Goal: Task Accomplishment & Management: Manage account settings

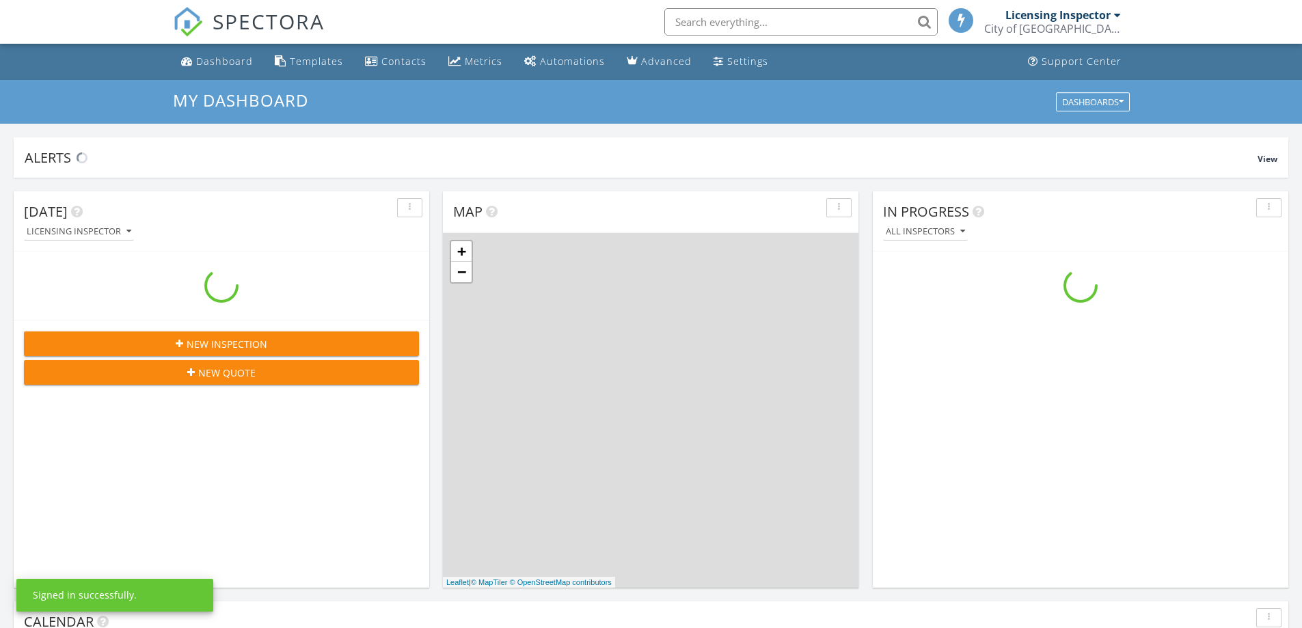
scroll to position [1265, 1323]
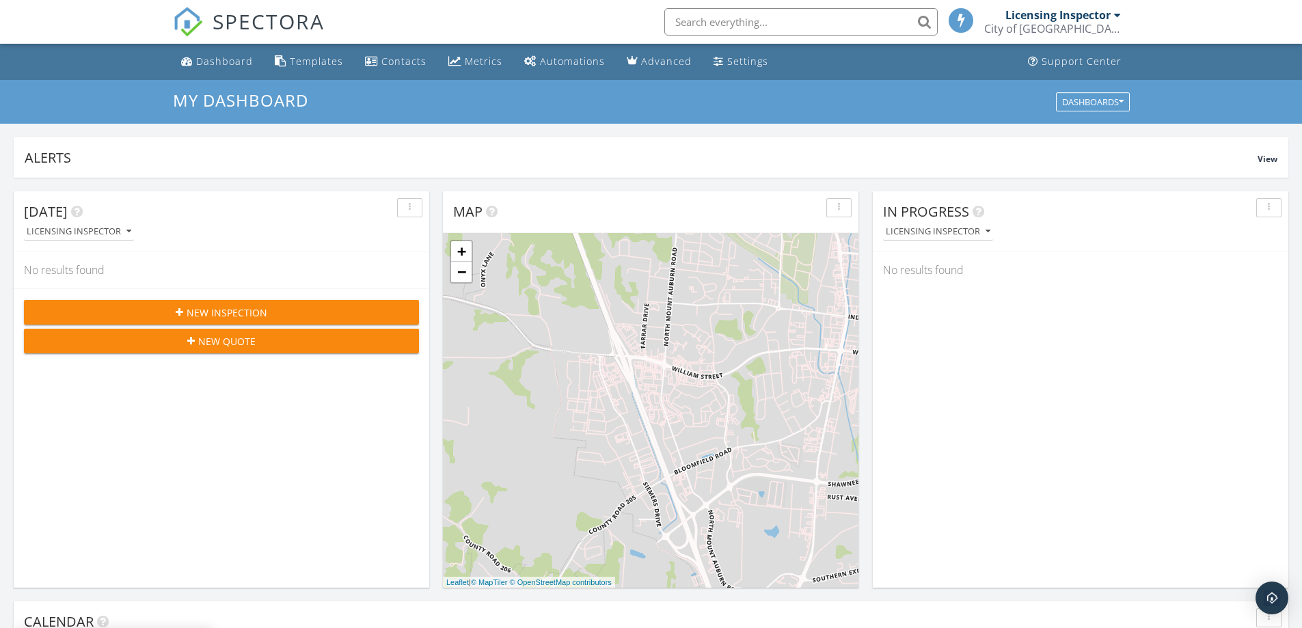
click at [975, 221] on div "In Progress" at bounding box center [1070, 212] width 375 height 21
click at [974, 230] on div "Licensing Inspector" at bounding box center [938, 232] width 105 height 10
click at [970, 260] on div "All Inspectors" at bounding box center [944, 263] width 100 height 16
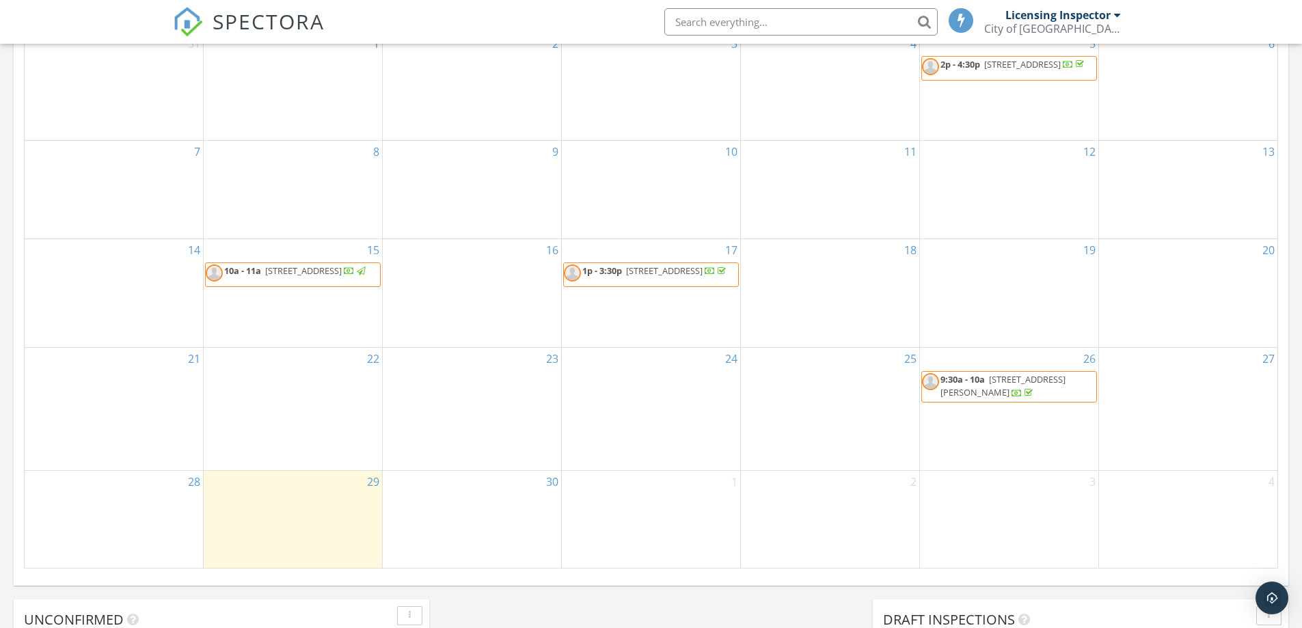
scroll to position [888, 0]
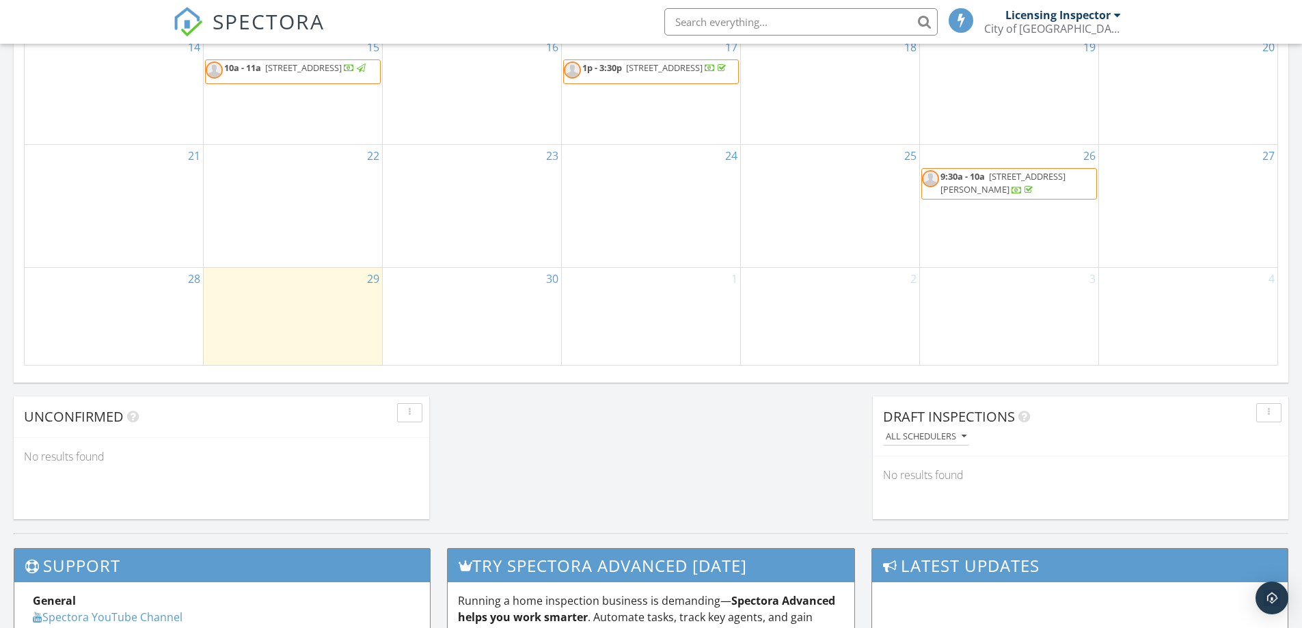
click at [980, 195] on span "601 N Sprigg St 2, Cape Girardeau 63701" at bounding box center [1002, 182] width 125 height 25
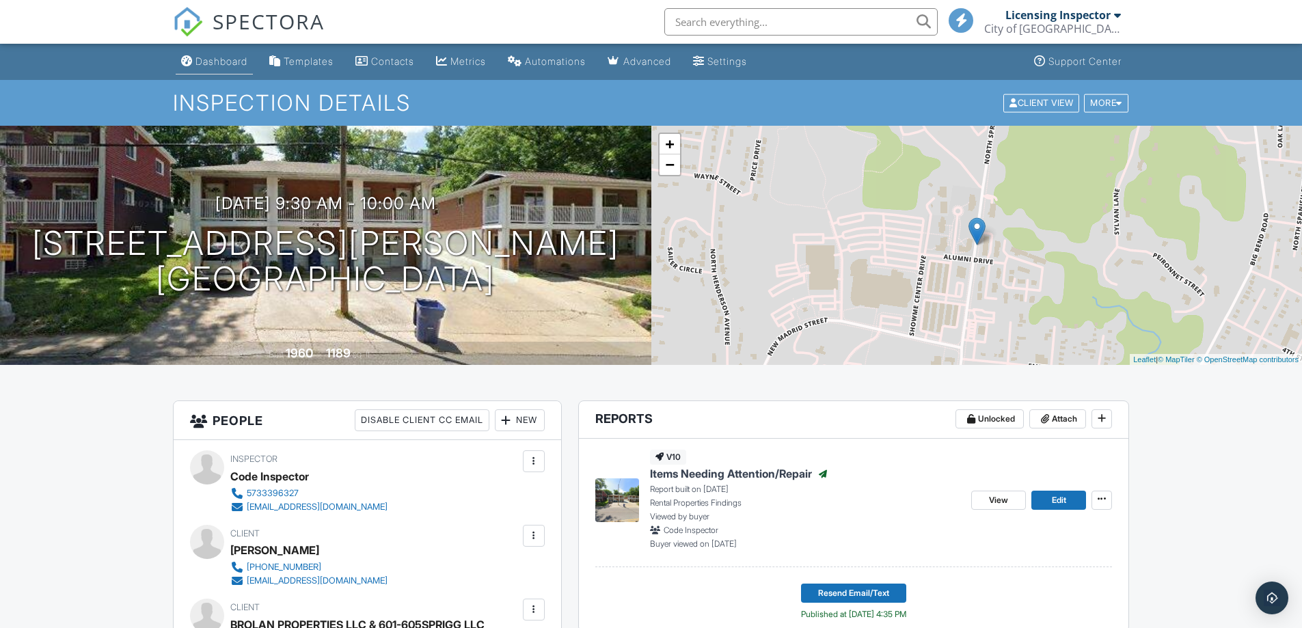
click at [208, 66] on div "Dashboard" at bounding box center [221, 61] width 52 height 12
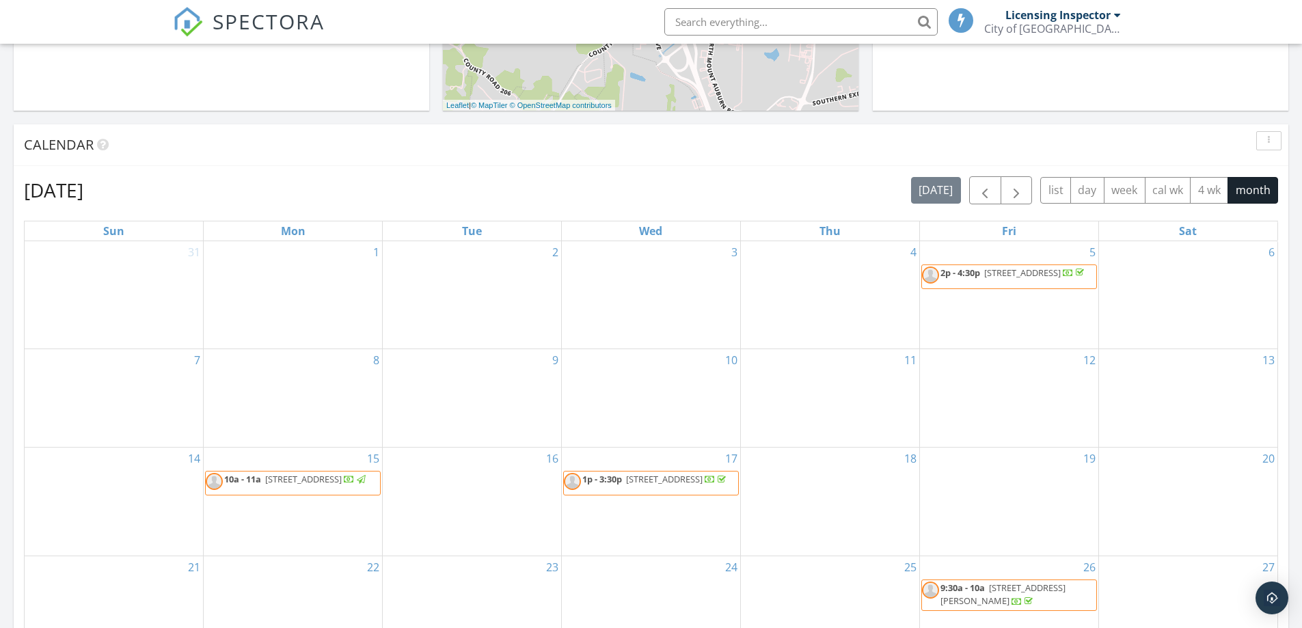
scroll to position [478, 0]
click at [984, 192] on span "button" at bounding box center [985, 189] width 16 height 16
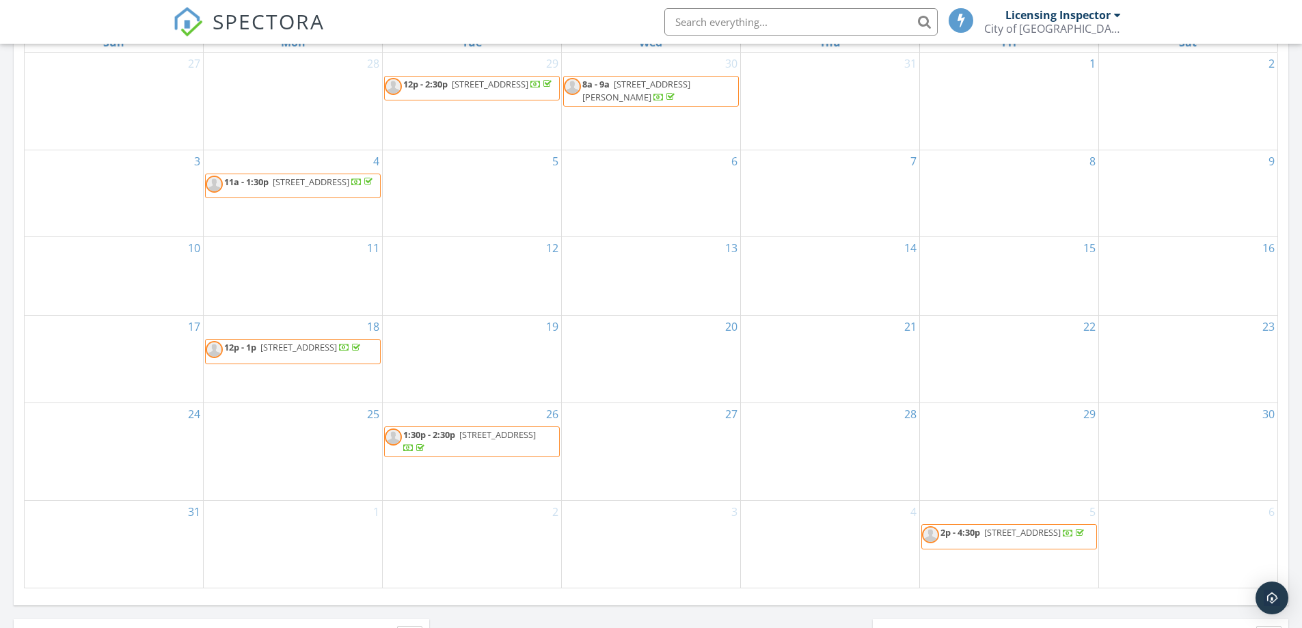
scroll to position [683, 0]
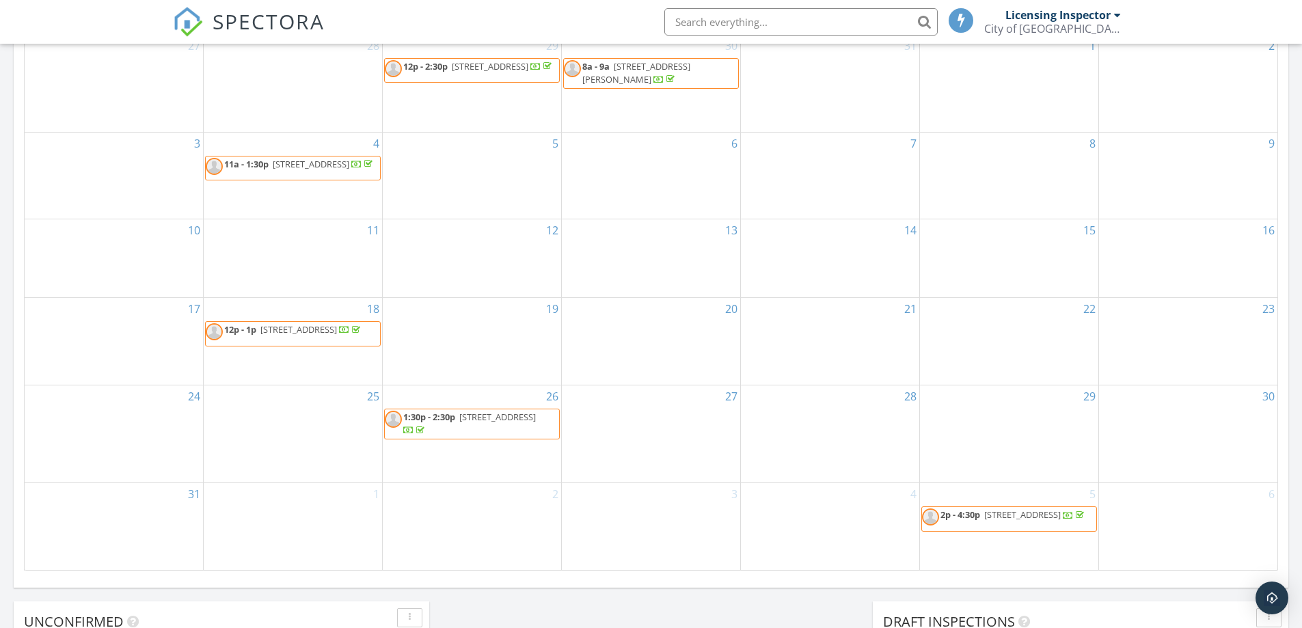
click at [273, 325] on span "439 Broadway St A, Cape Girardeau 63701" at bounding box center [298, 329] width 77 height 12
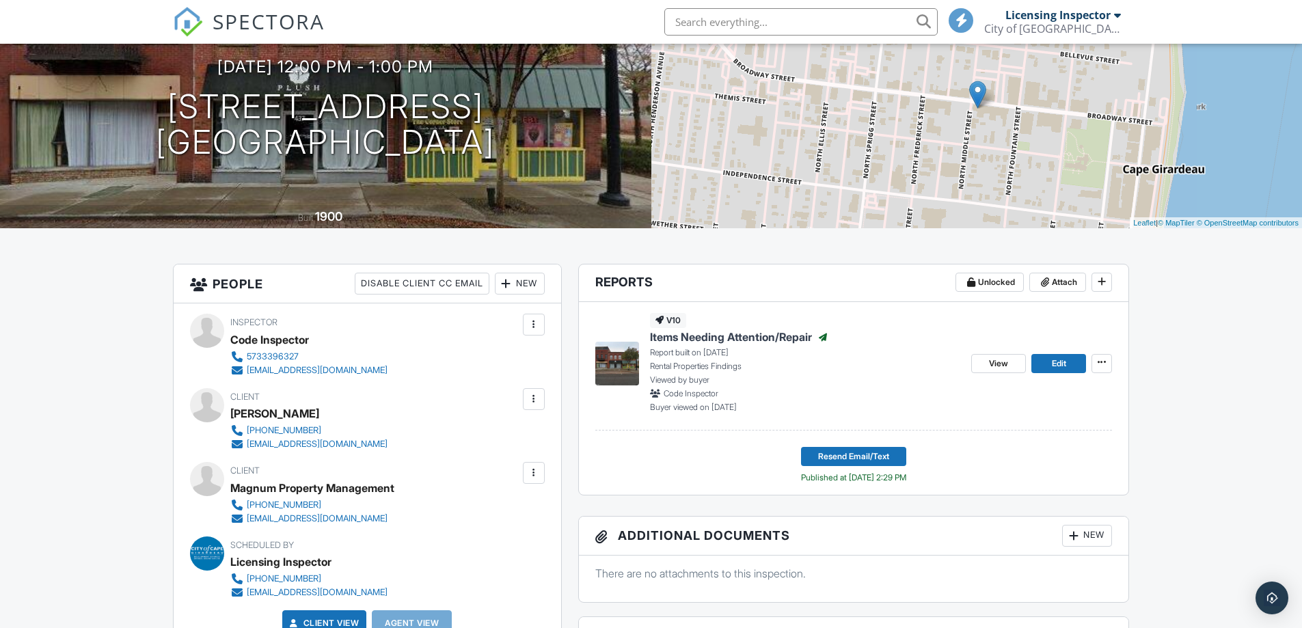
click at [1081, 532] on div "New" at bounding box center [1087, 536] width 50 height 22
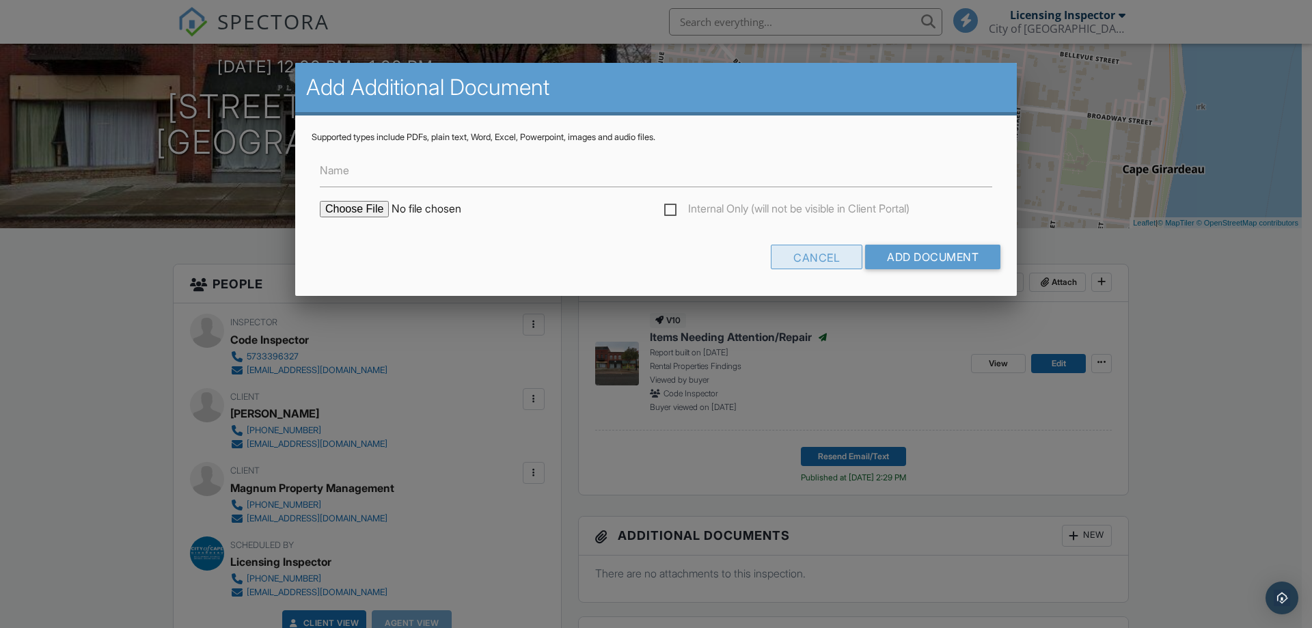
click at [819, 263] on div "Cancel" at bounding box center [817, 257] width 92 height 25
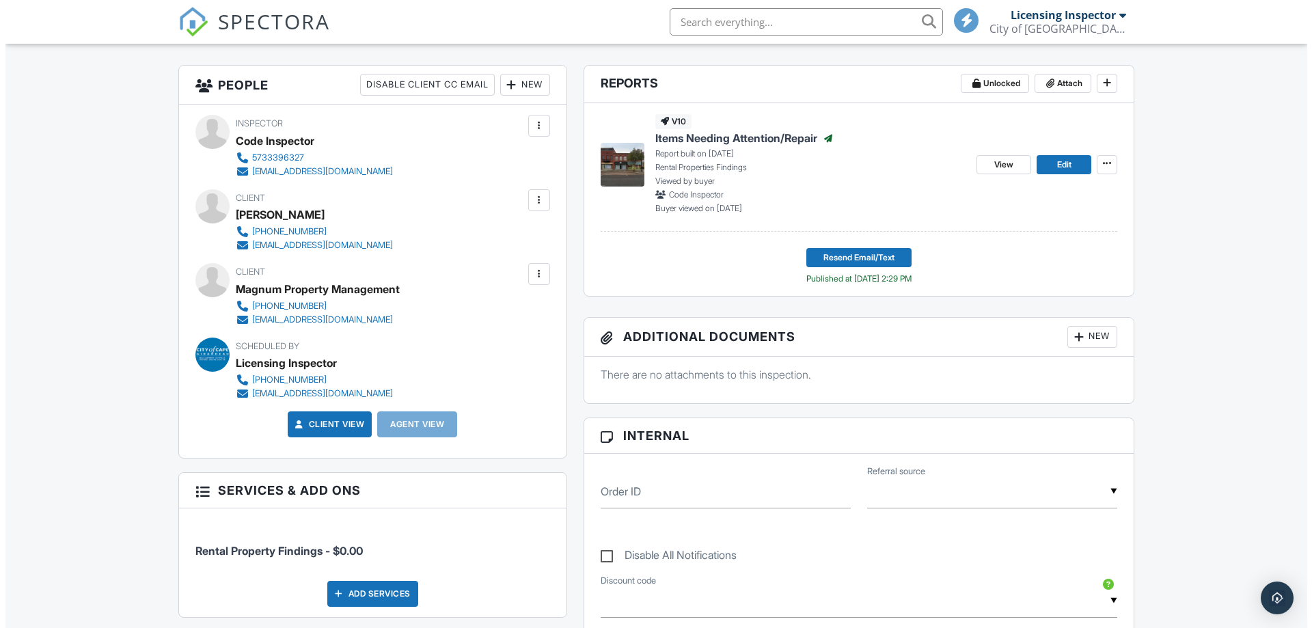
scroll to position [342, 0]
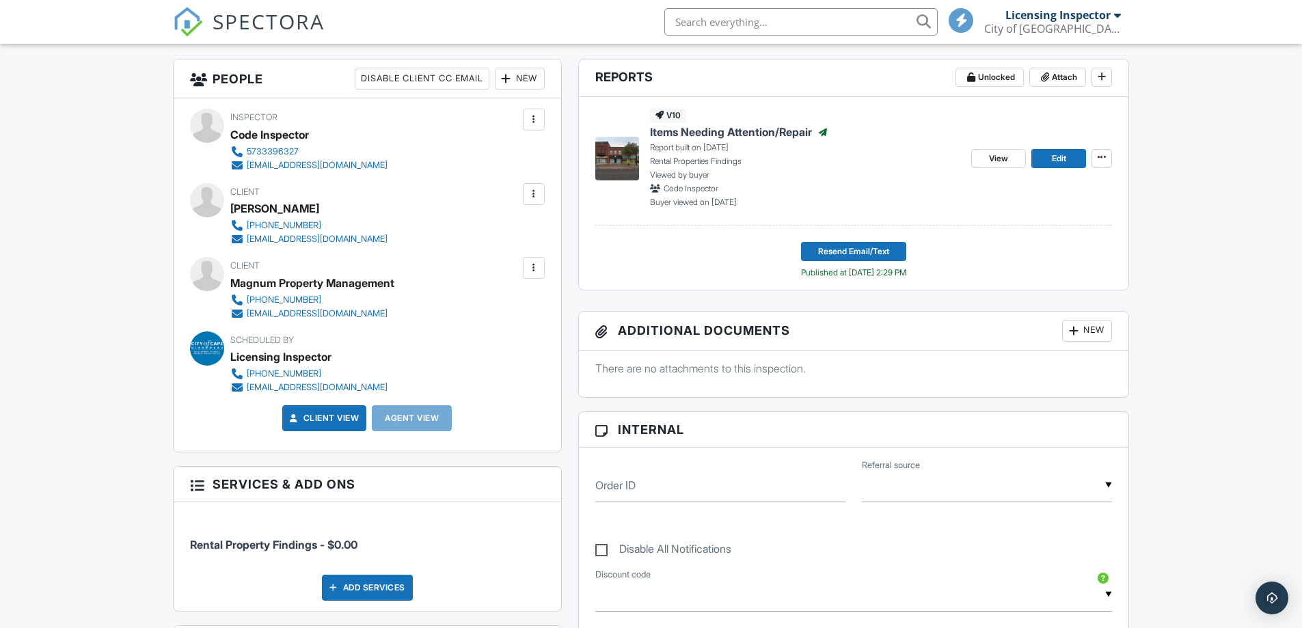
click at [1094, 329] on div "New" at bounding box center [1087, 331] width 50 height 22
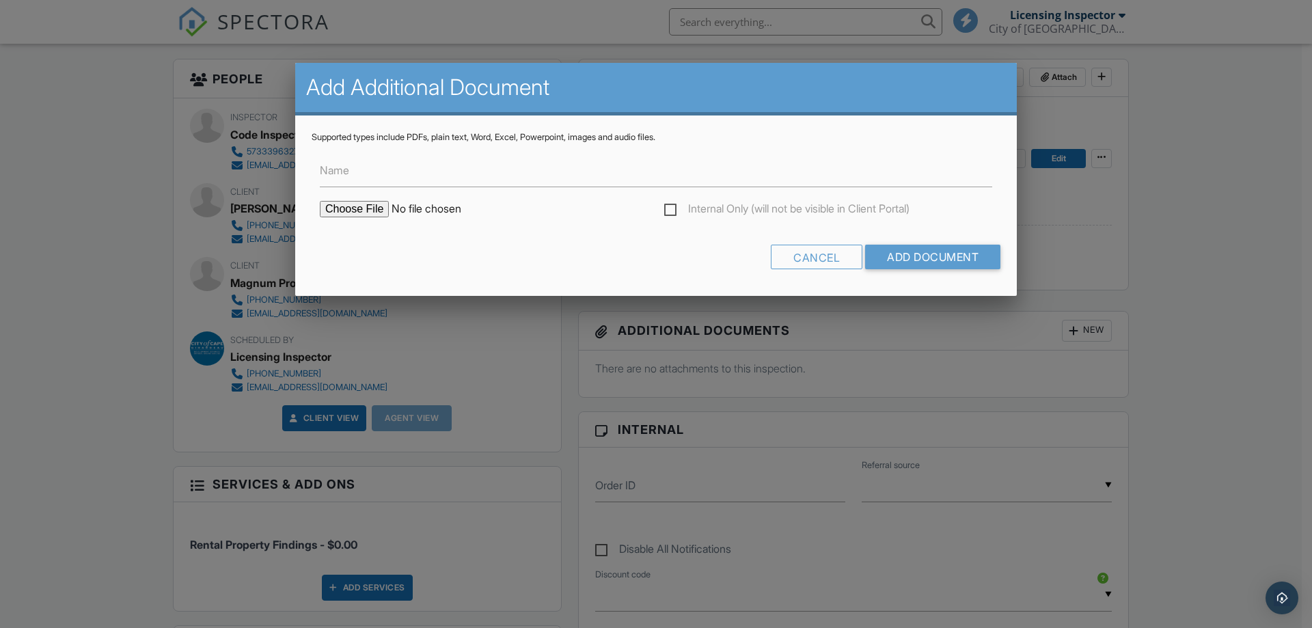
click at [338, 208] on input "file" at bounding box center [436, 209] width 232 height 16
click at [335, 204] on input "file" at bounding box center [436, 209] width 232 height 16
type input "C:\fakepath\5A7AE84B-3B24-46A3-AF3B-459EF635090E.mp4"
click at [897, 258] on input "Add Document" at bounding box center [932, 257] width 135 height 25
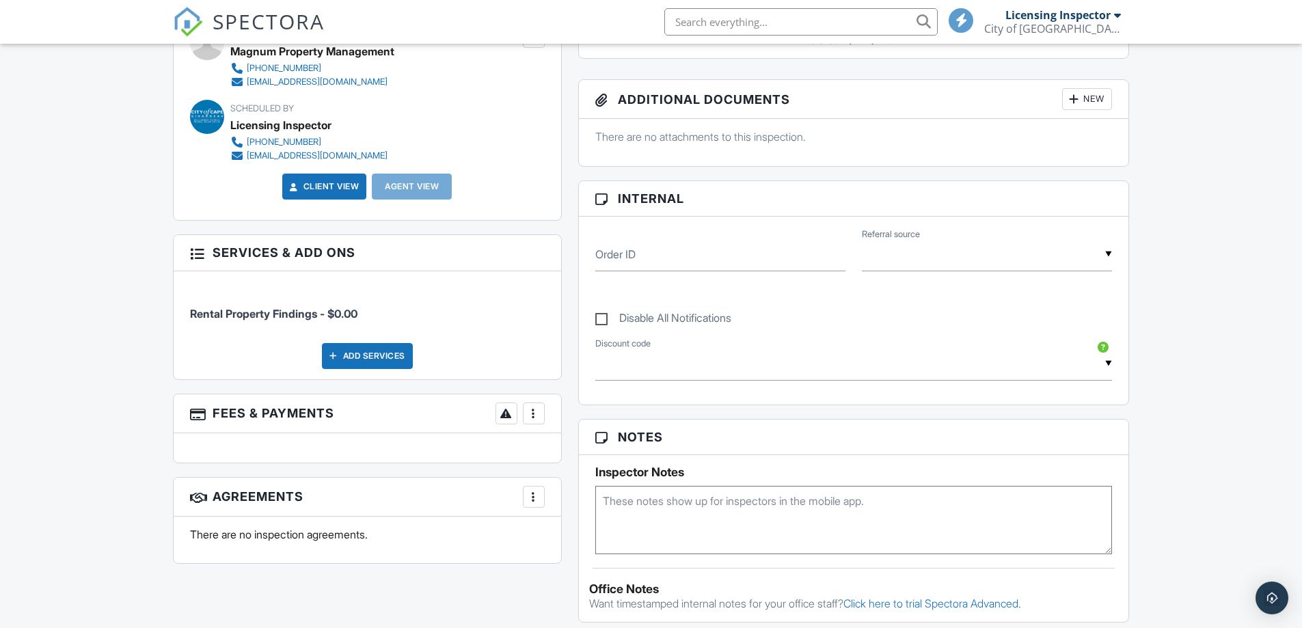
scroll to position [820, 0]
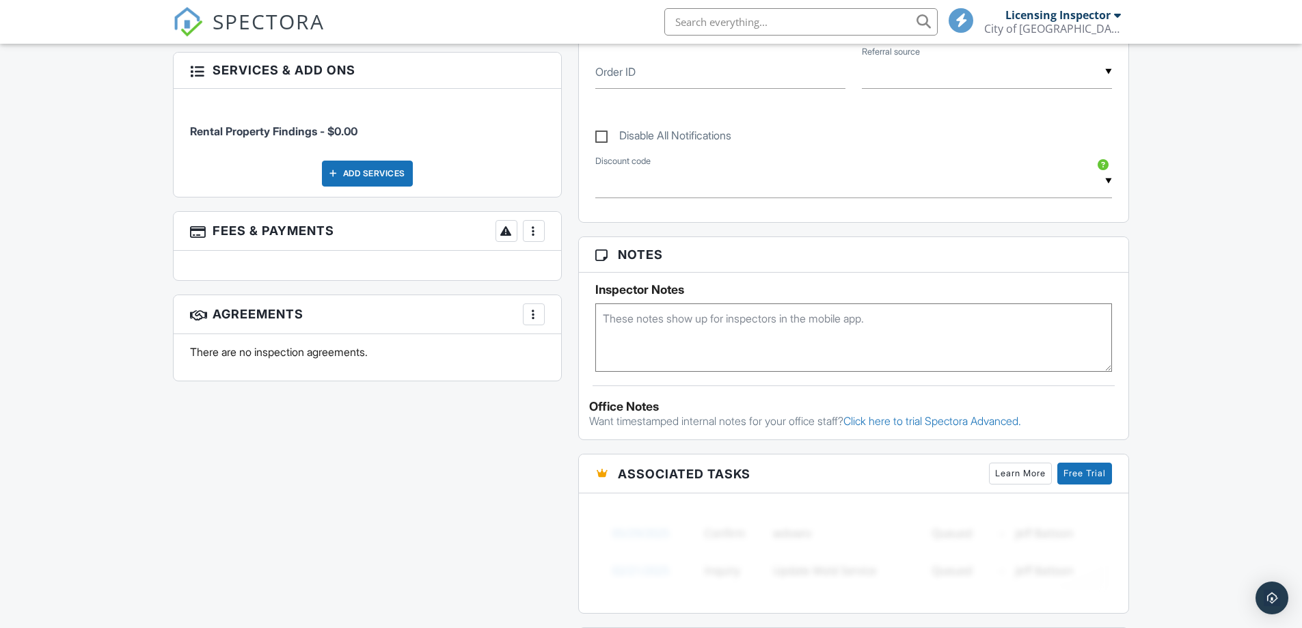
click at [638, 321] on textarea at bounding box center [853, 337] width 517 height 68
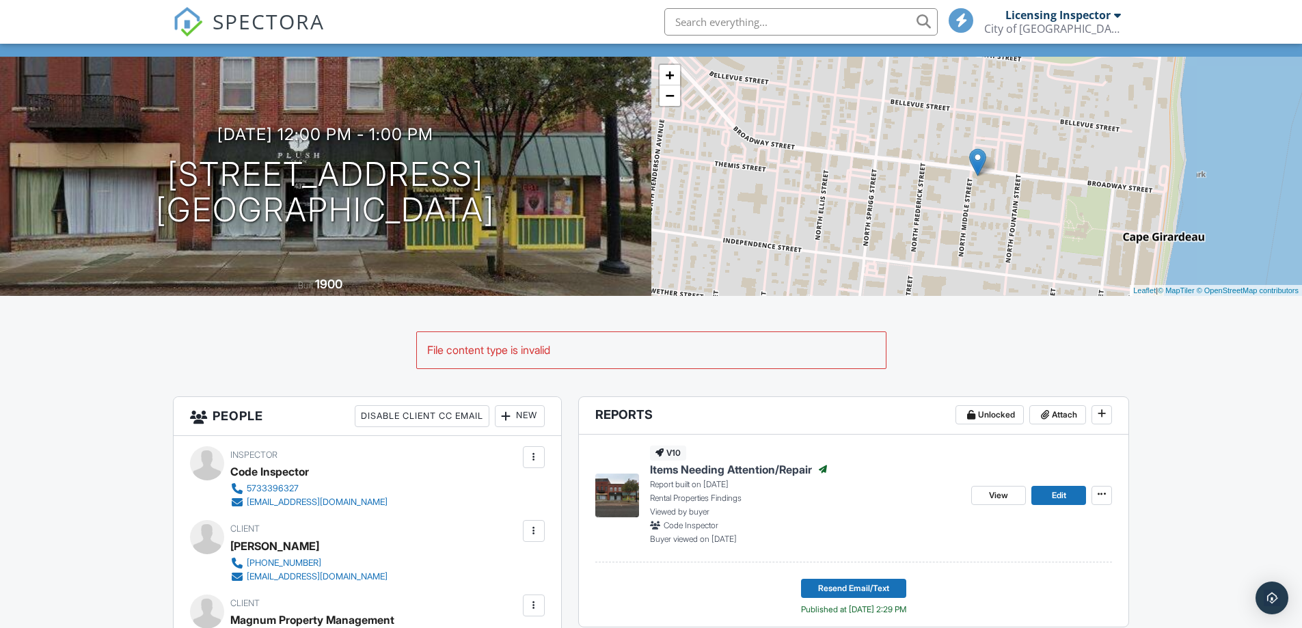
scroll to position [0, 0]
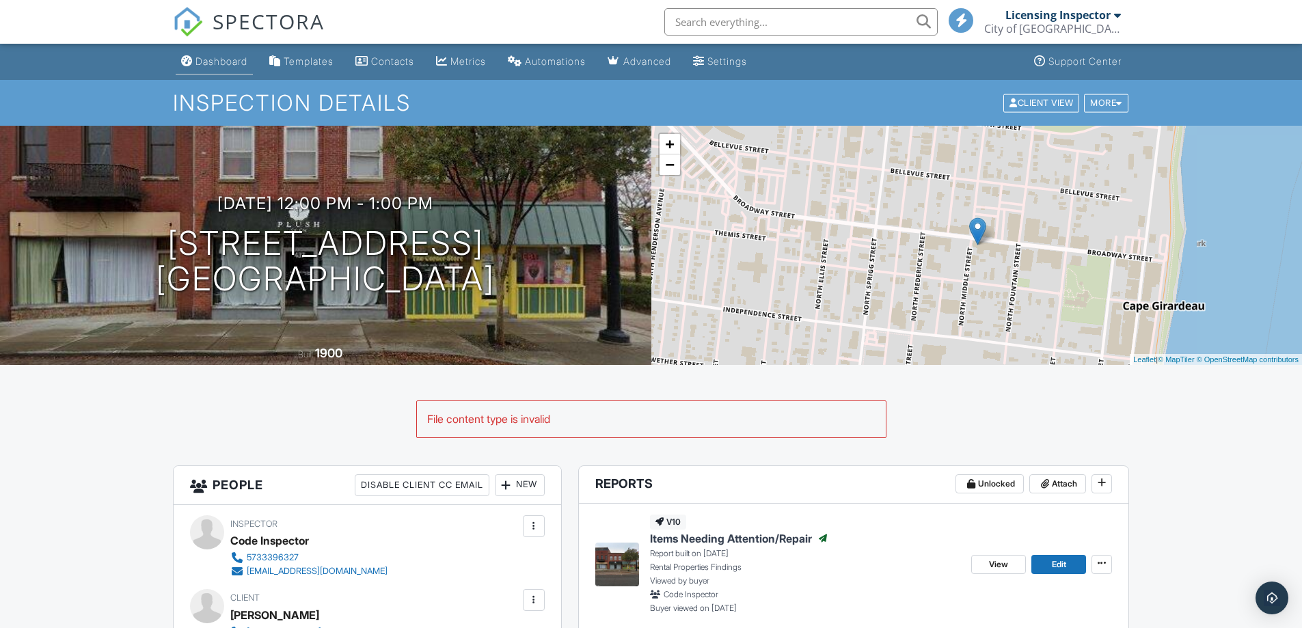
type textarea "9/23/25- Received an email with video from Hayley of a leak in the ceiling abov…"
click at [231, 64] on div "Dashboard" at bounding box center [221, 61] width 52 height 12
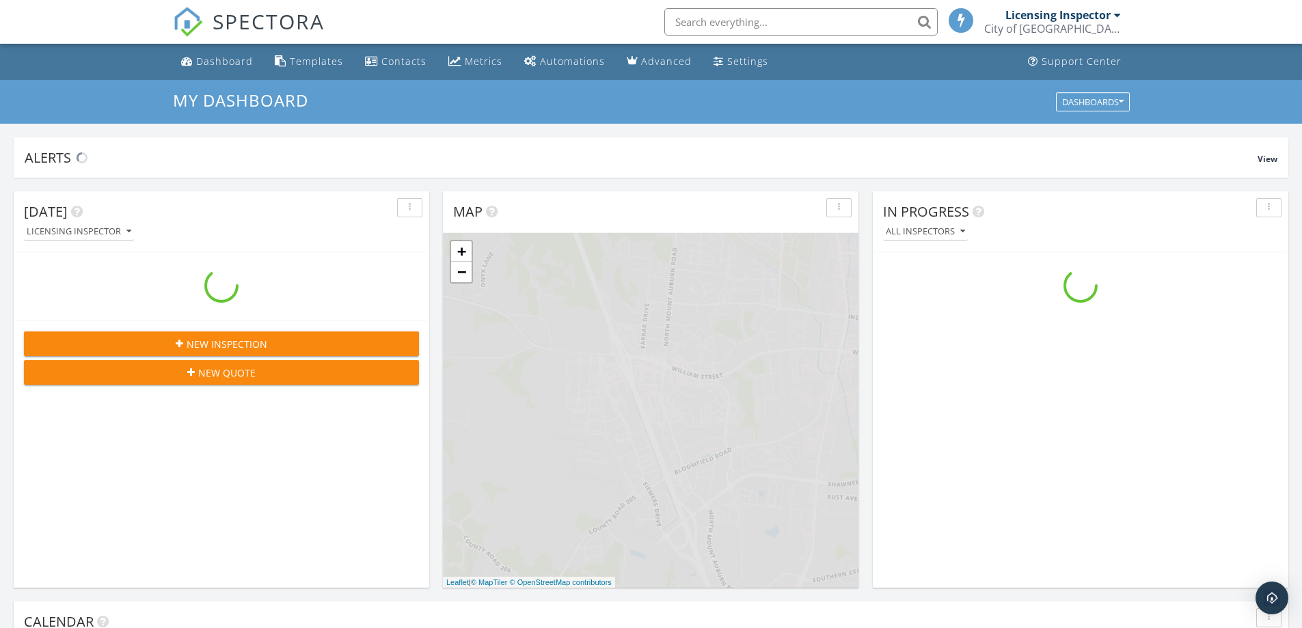
scroll to position [1265, 1323]
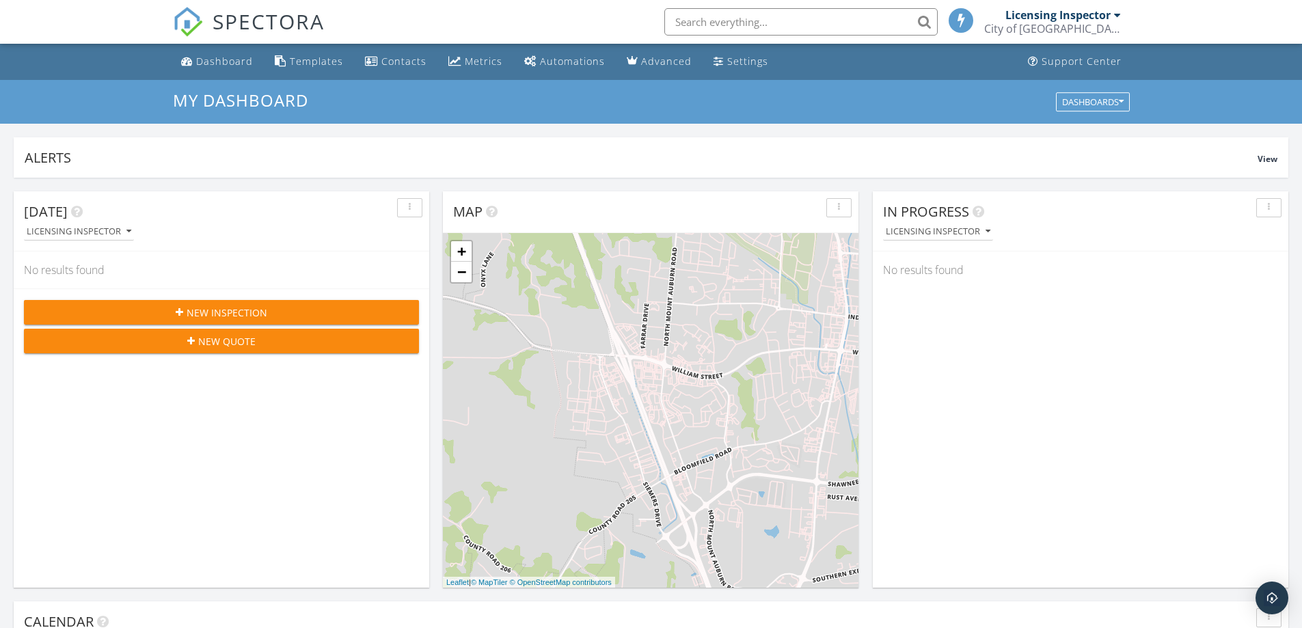
click at [745, 24] on input "text" at bounding box center [800, 21] width 273 height 27
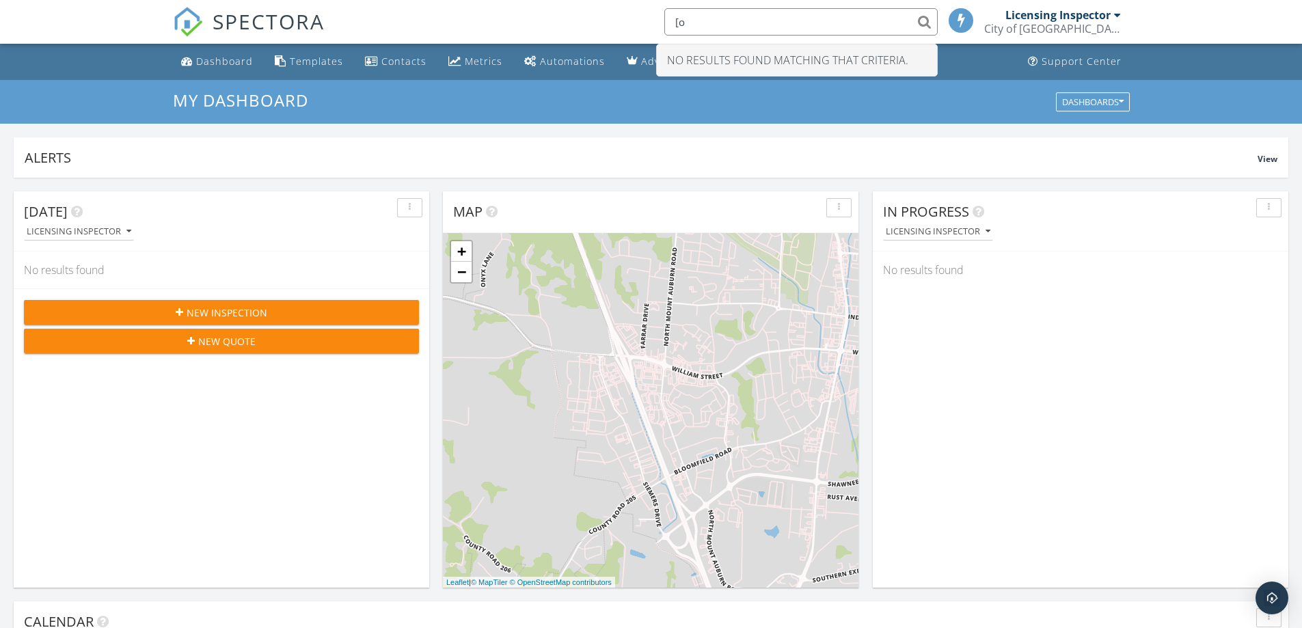
type input "["
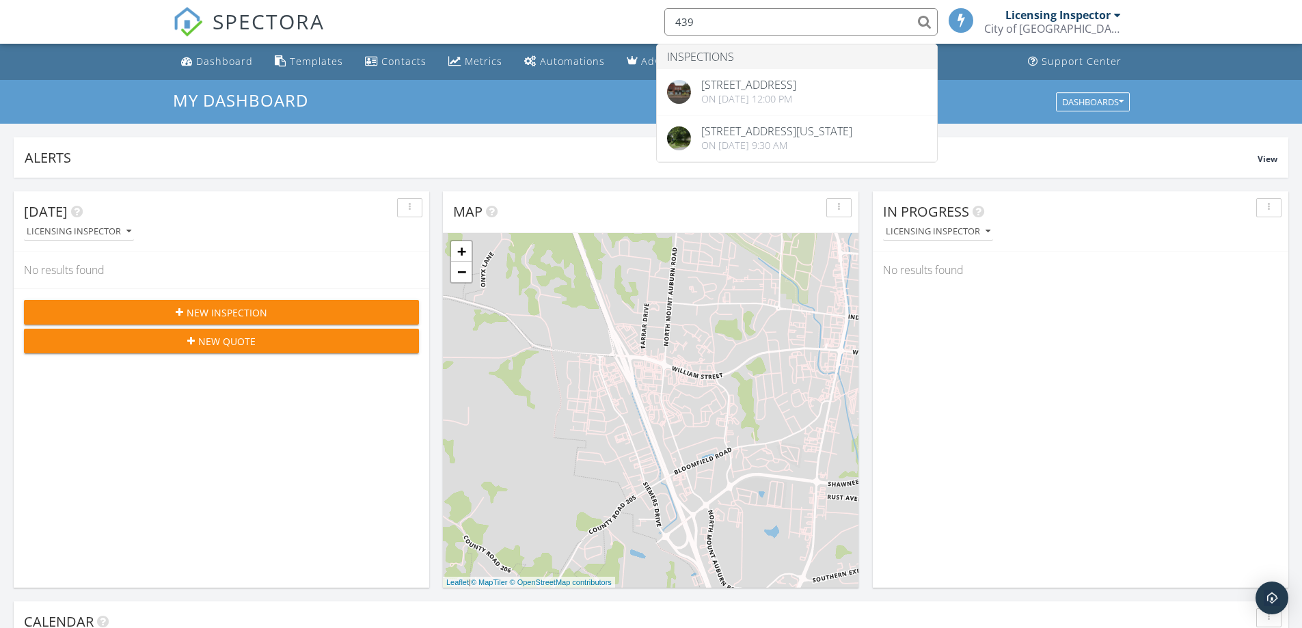
type input "[object Object]"
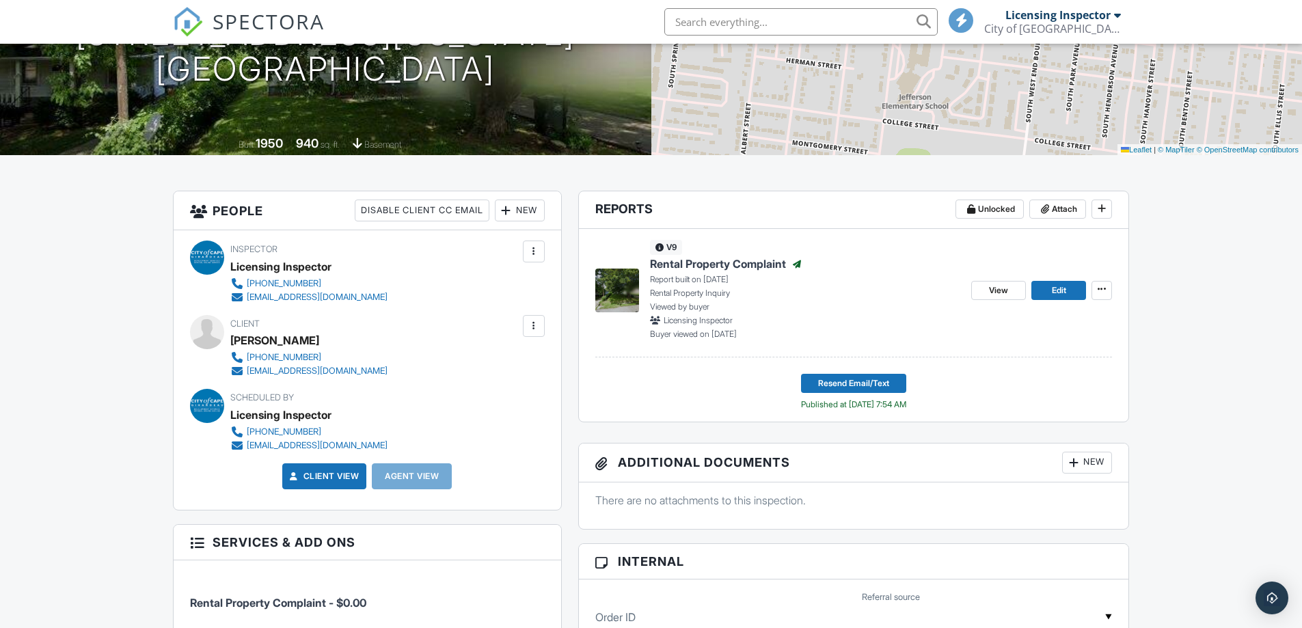
scroll to position [60, 0]
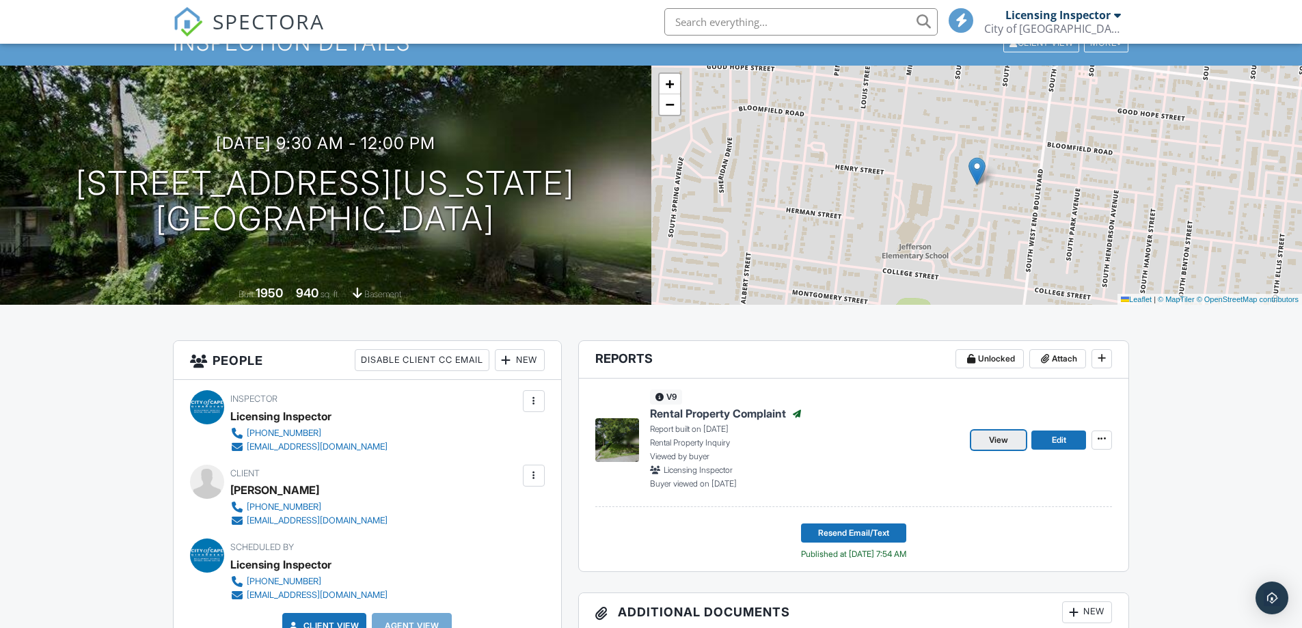
click at [1011, 444] on link "View" at bounding box center [998, 440] width 55 height 19
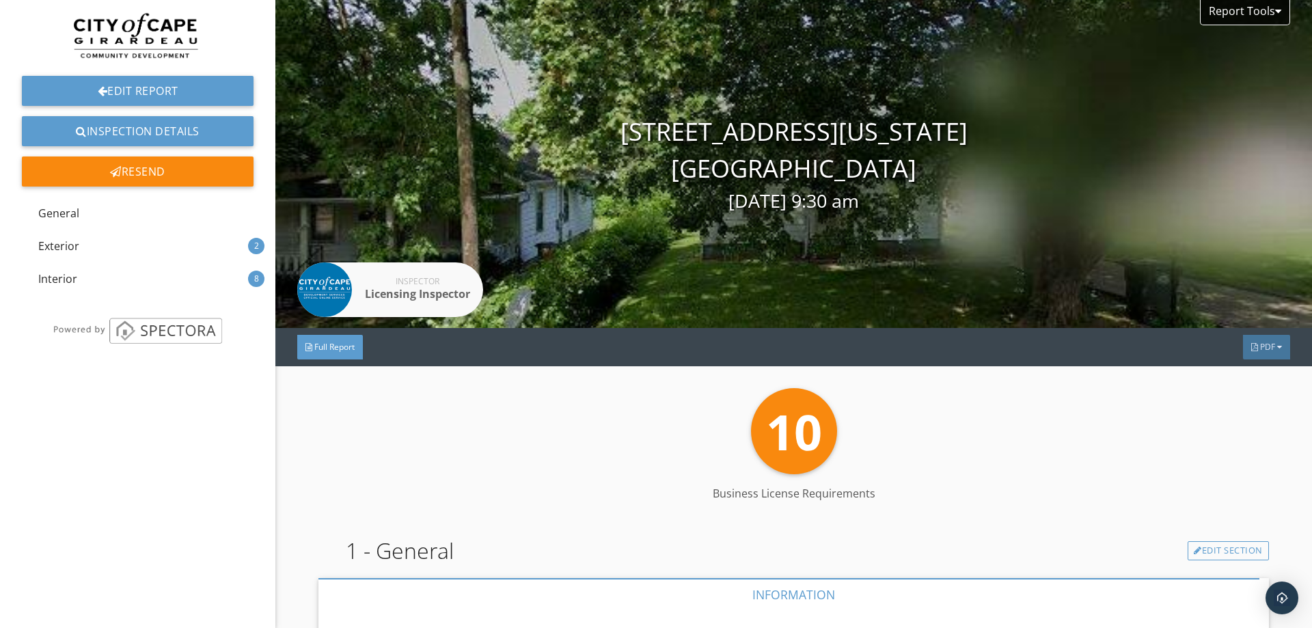
drag, startPoint x: 504, startPoint y: 559, endPoint x: 567, endPoint y: 547, distance: 64.7
drag, startPoint x: 567, startPoint y: 547, endPoint x: 975, endPoint y: 457, distance: 417.7
click at [975, 457] on div "10 Business License Requirements" at bounding box center [793, 431] width 950 height 86
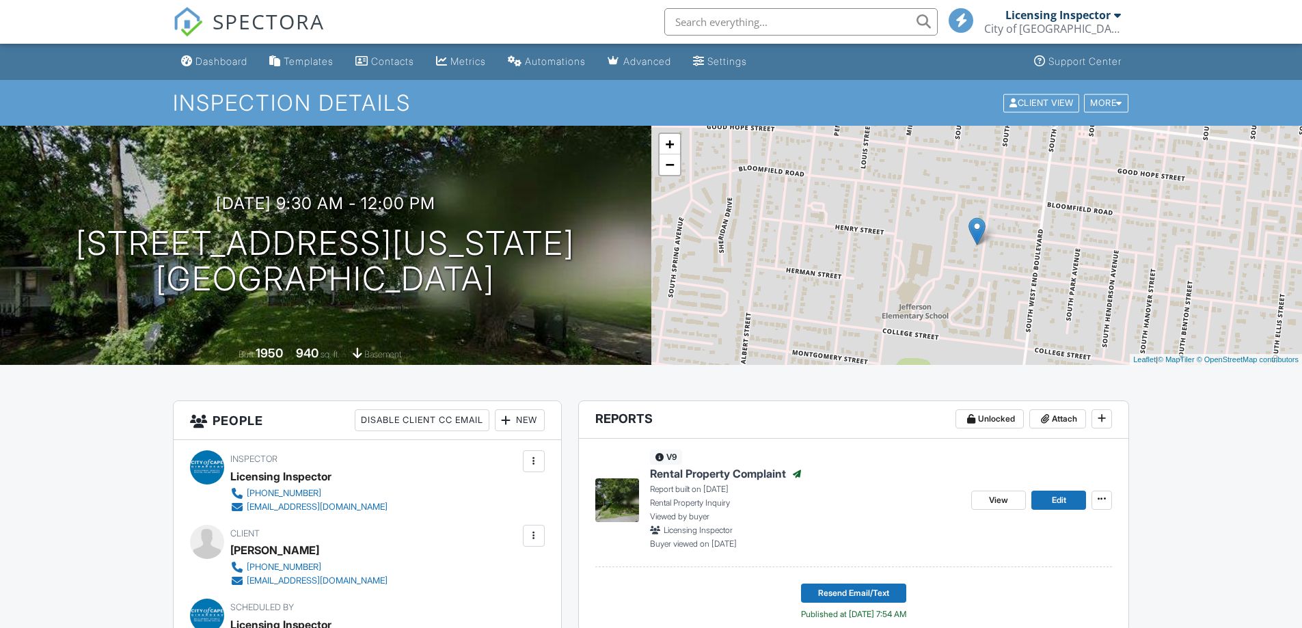
click at [226, 64] on div "Dashboard" at bounding box center [221, 61] width 52 height 12
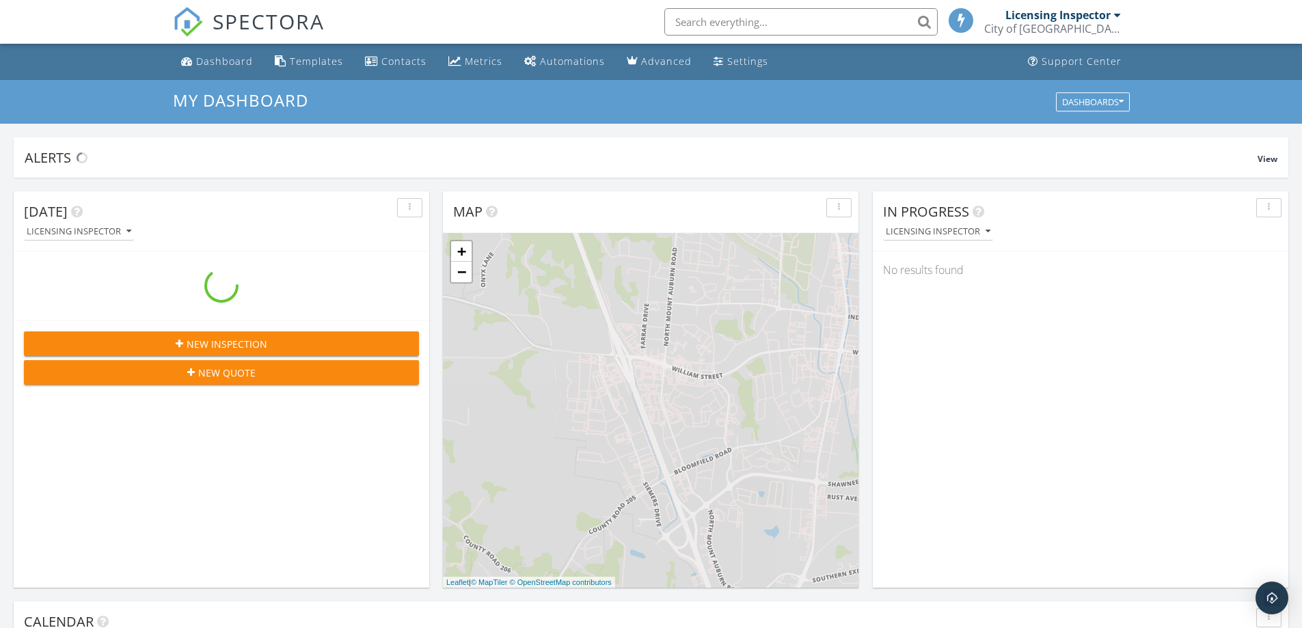
scroll to position [1265, 1323]
